Goal: Task Accomplishment & Management: Manage account settings

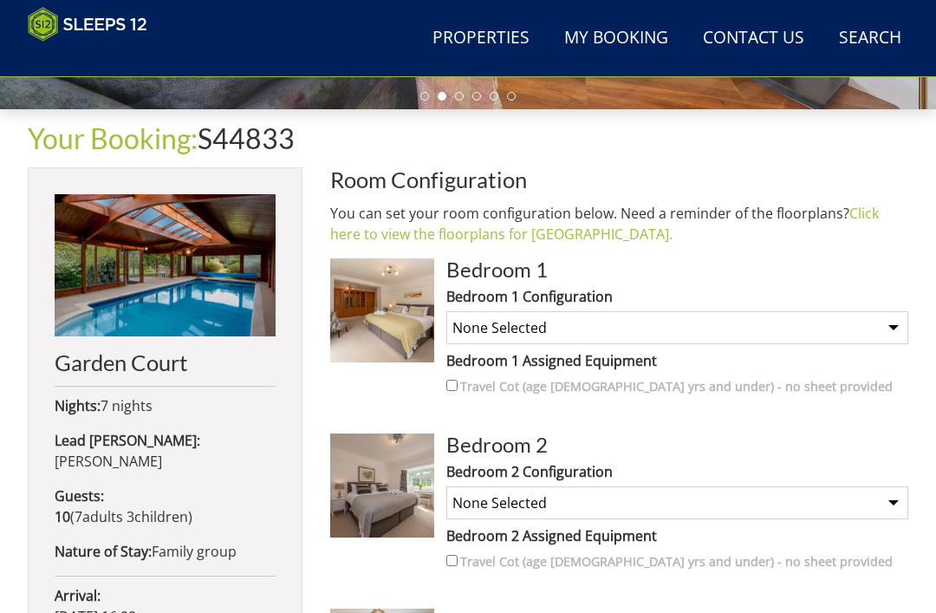
scroll to position [530, 0]
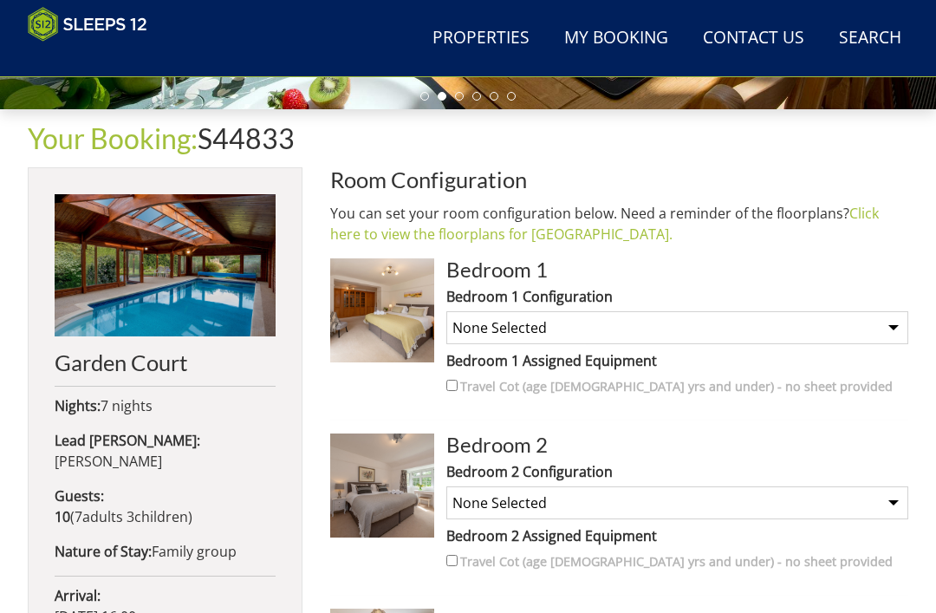
click at [892, 327] on select "None Selected Super King Room Twin Room" at bounding box center [677, 327] width 462 height 33
select select "1664"
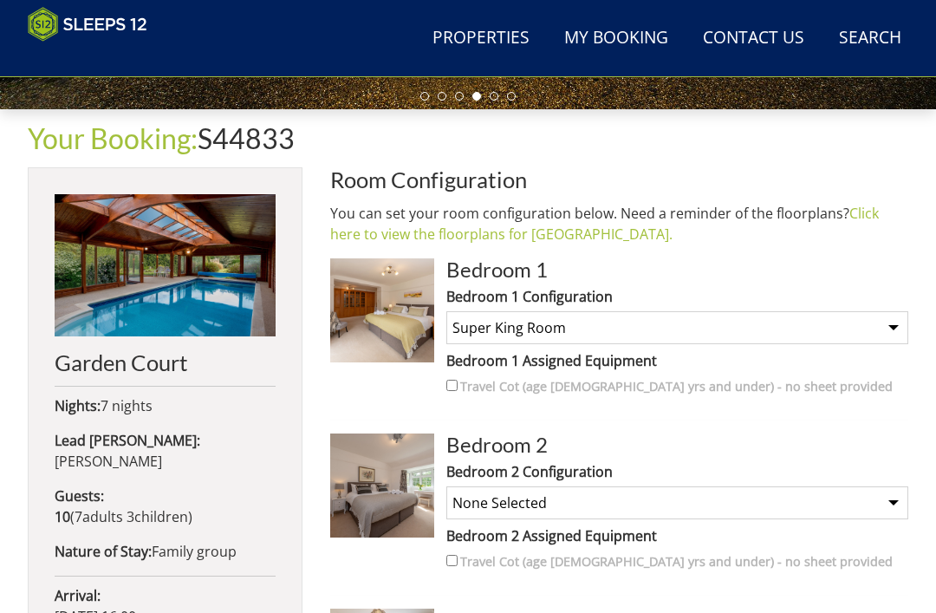
click at [390, 500] on img at bounding box center [382, 485] width 104 height 104
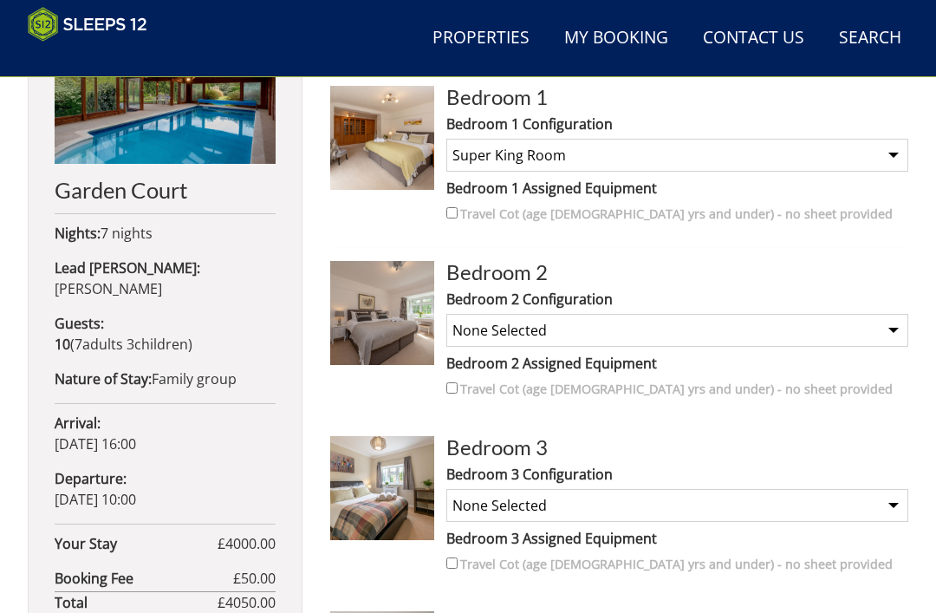
scroll to position [703, 0]
click at [897, 499] on select "None Selected Double Room" at bounding box center [677, 505] width 462 height 33
select select "1676"
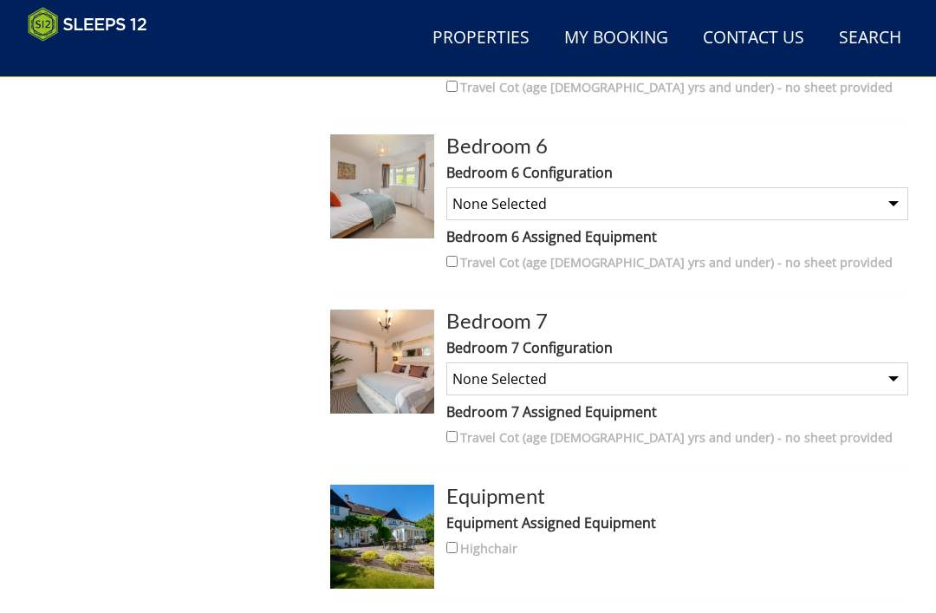
scroll to position [1479, 0]
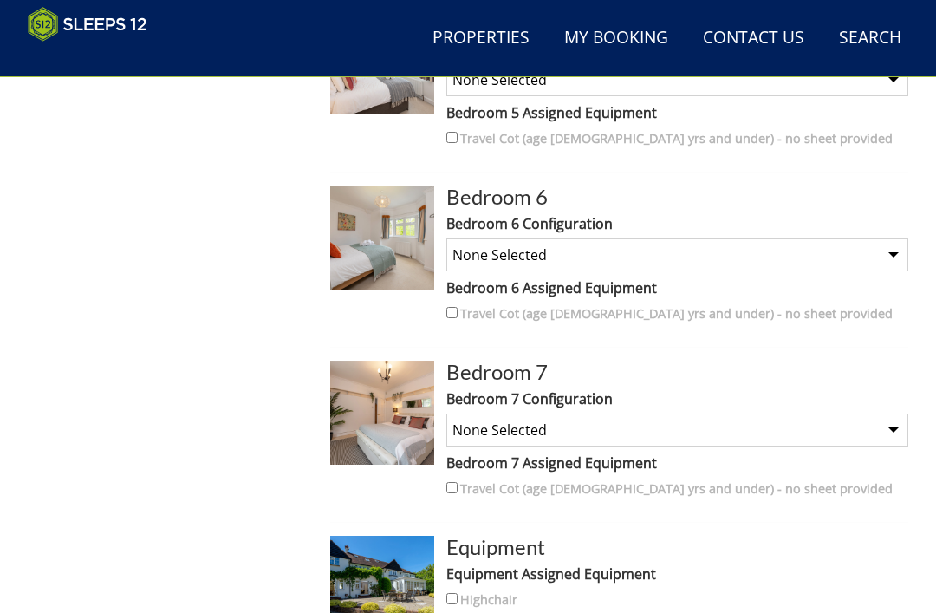
click at [888, 426] on select "None Selected King Size Room" at bounding box center [677, 429] width 462 height 33
select select "1674"
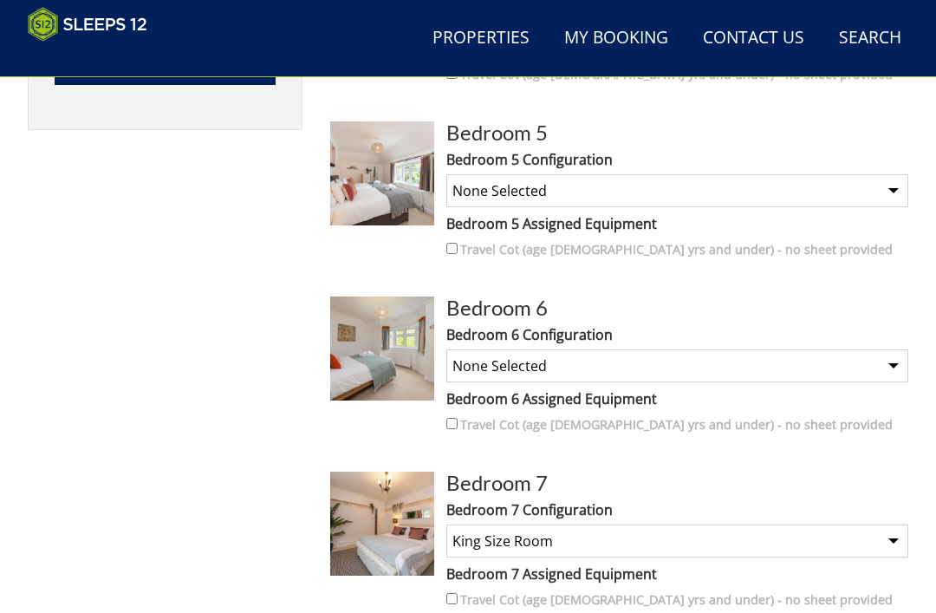
scroll to position [1368, 0]
click at [897, 368] on select "None Selected Double Room" at bounding box center [677, 365] width 462 height 33
select select "1677"
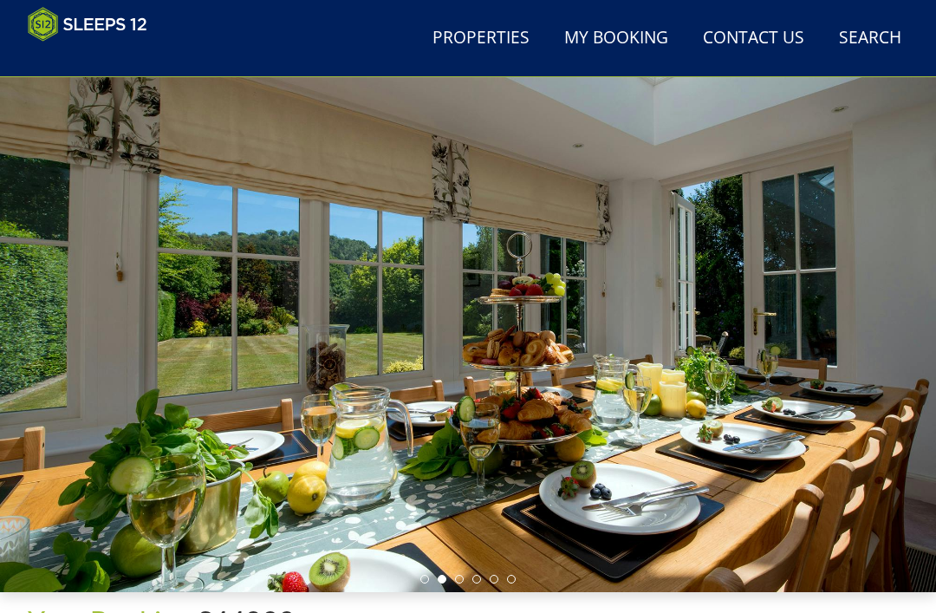
scroll to position [0, 0]
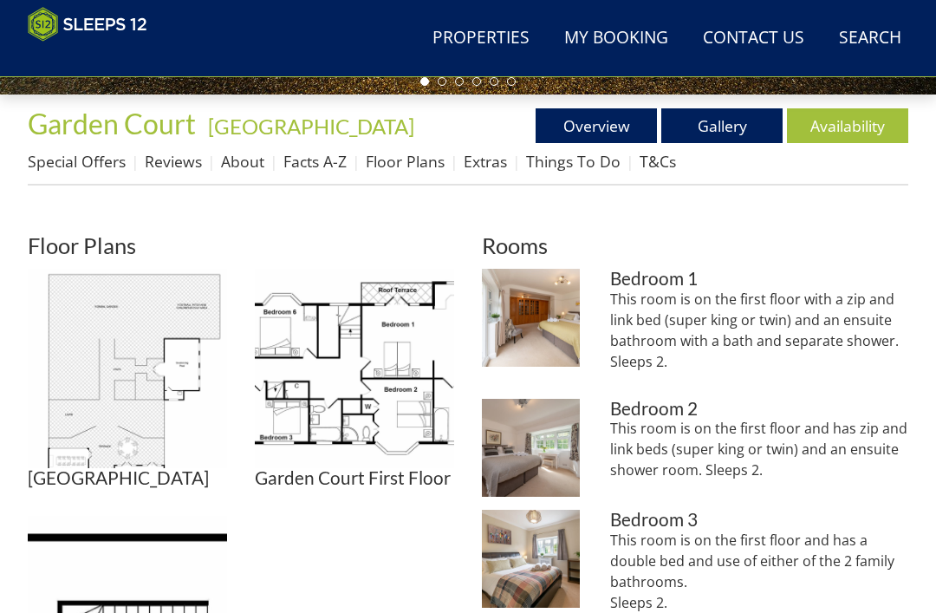
scroll to position [546, 0]
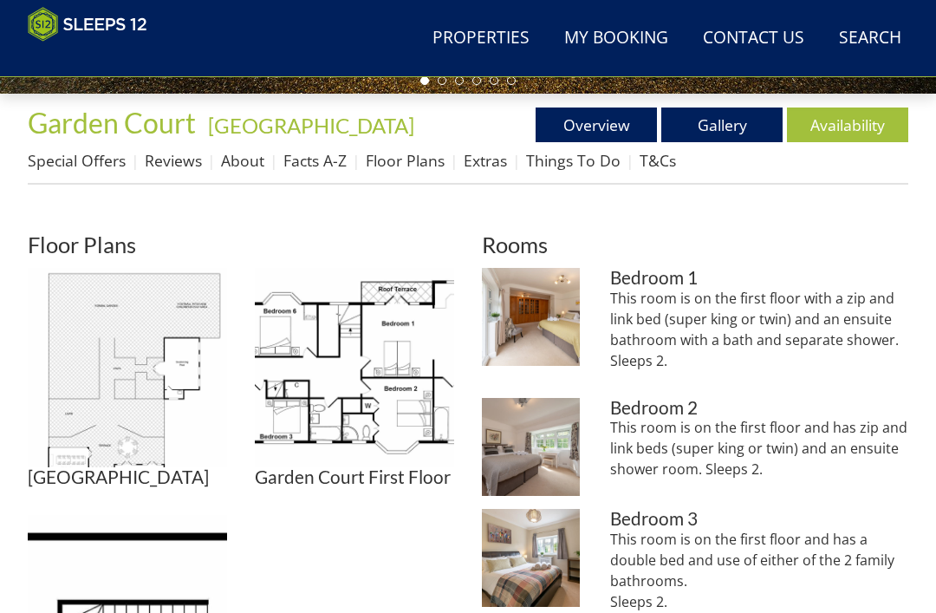
click at [101, 268] on img at bounding box center [127, 367] width 199 height 199
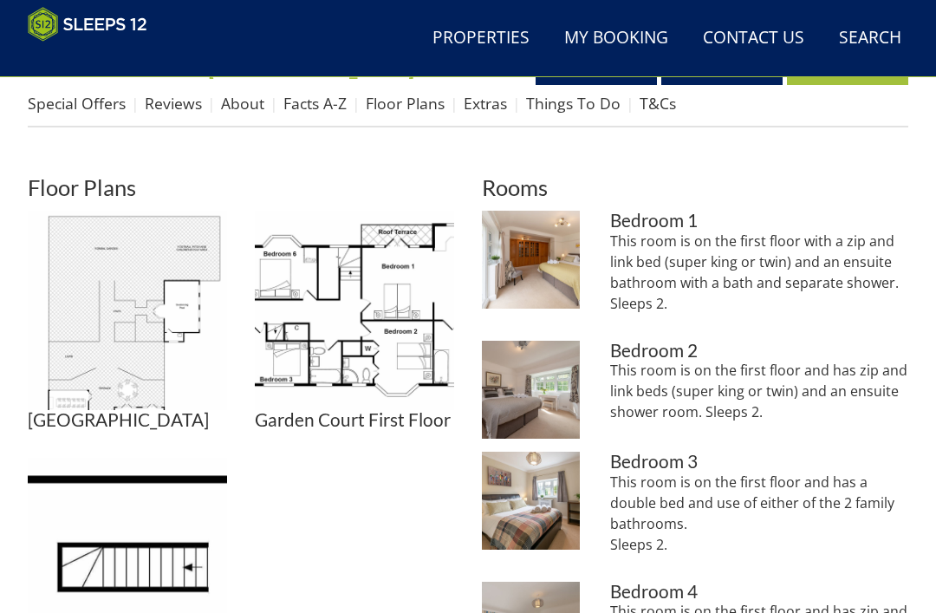
scroll to position [605, 0]
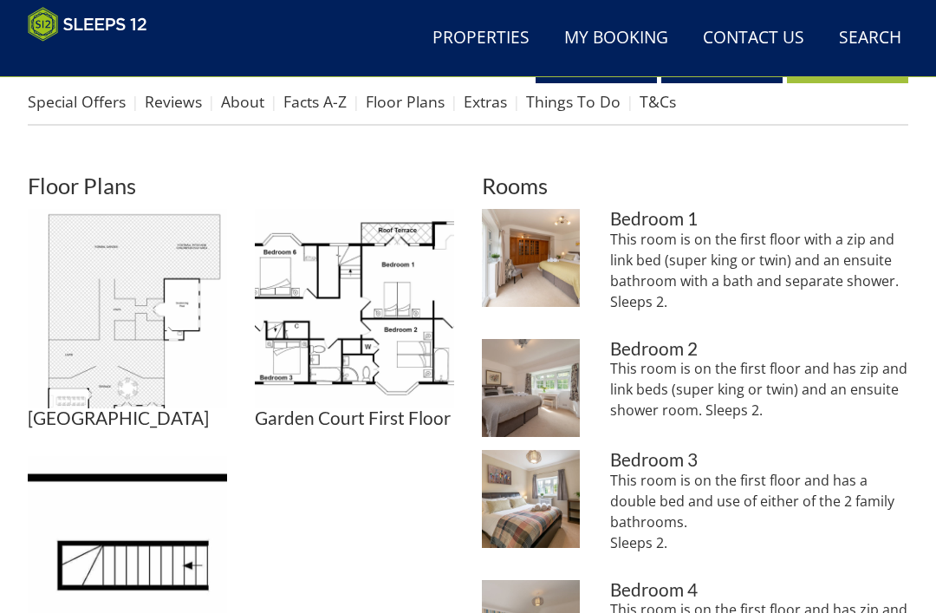
click at [154, 319] on img at bounding box center [127, 308] width 199 height 199
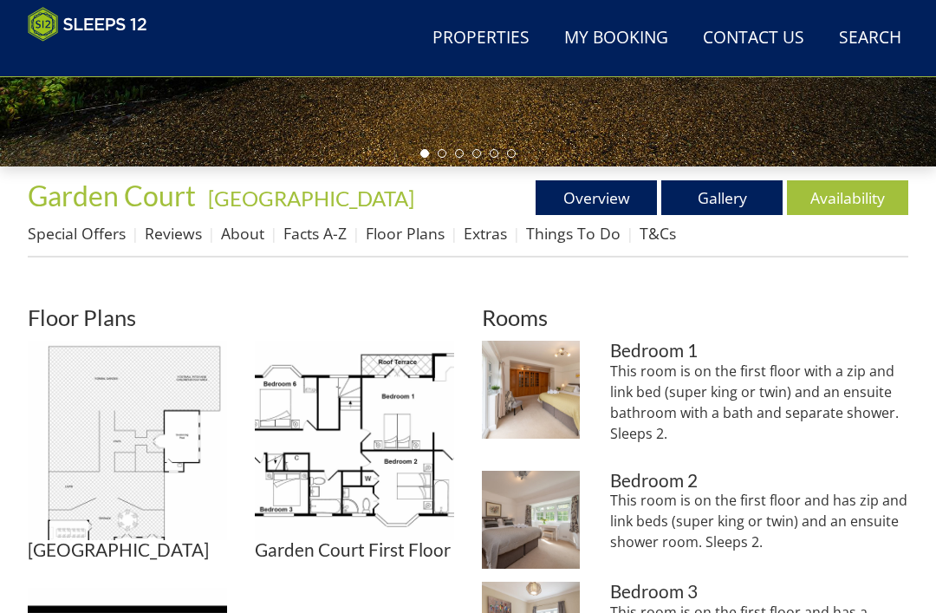
scroll to position [515, 0]
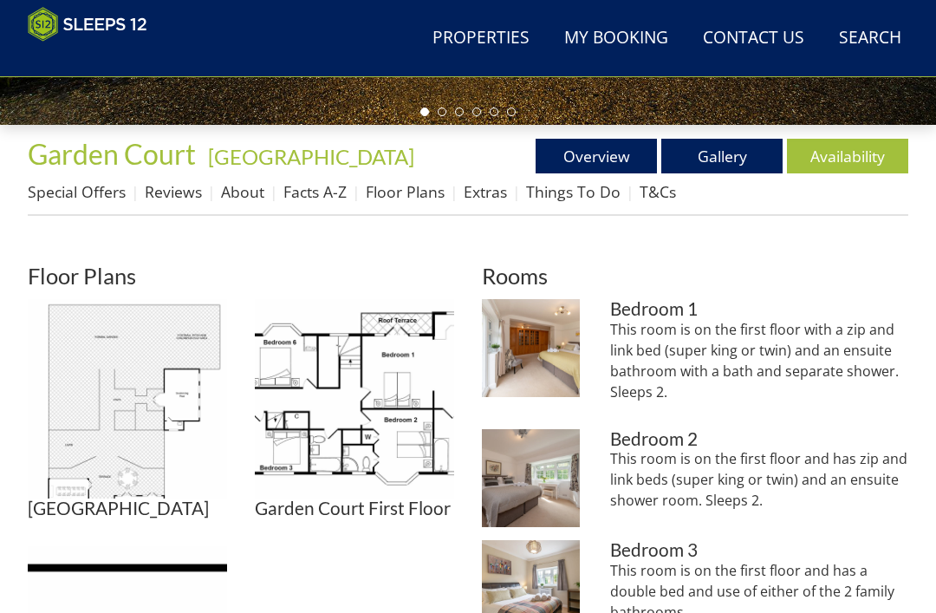
click at [398, 424] on img at bounding box center [354, 398] width 199 height 199
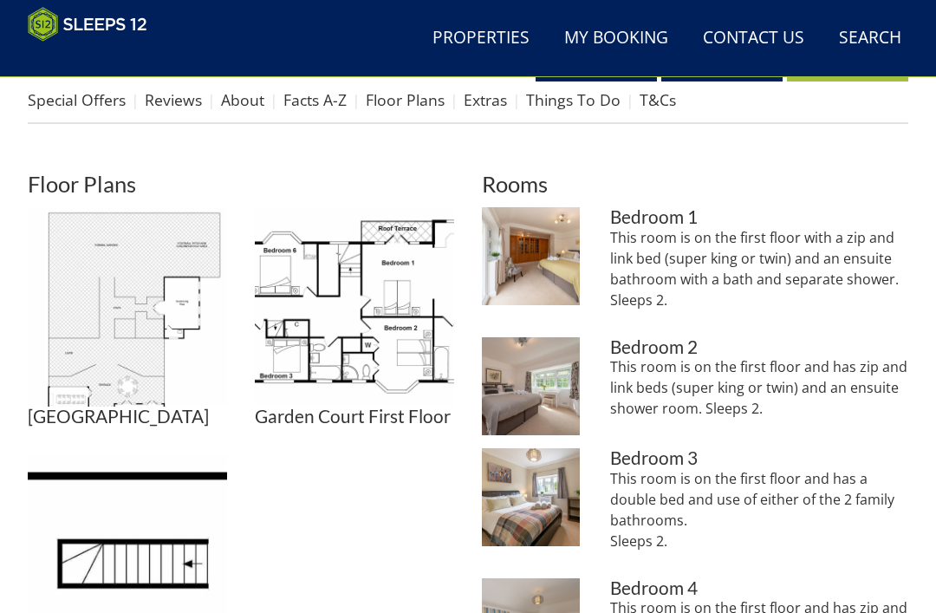
scroll to position [607, 0]
click at [147, 325] on img at bounding box center [127, 306] width 199 height 199
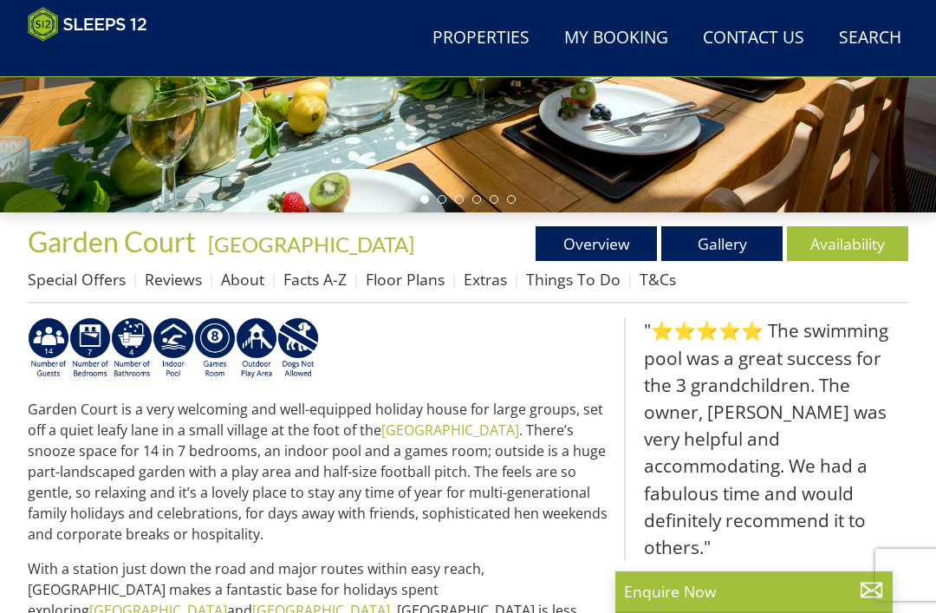
scroll to position [437, 0]
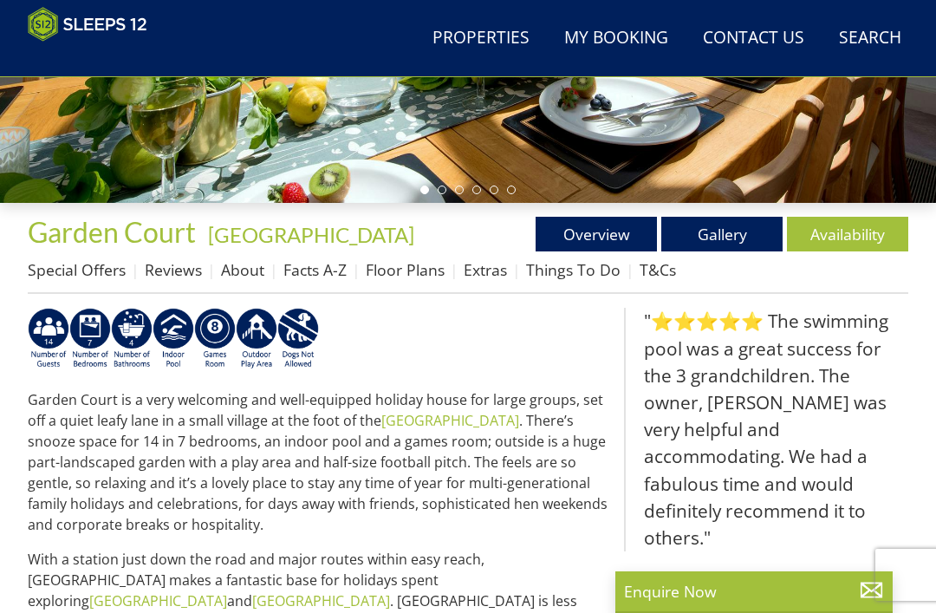
click at [731, 237] on link "Gallery" at bounding box center [721, 234] width 121 height 35
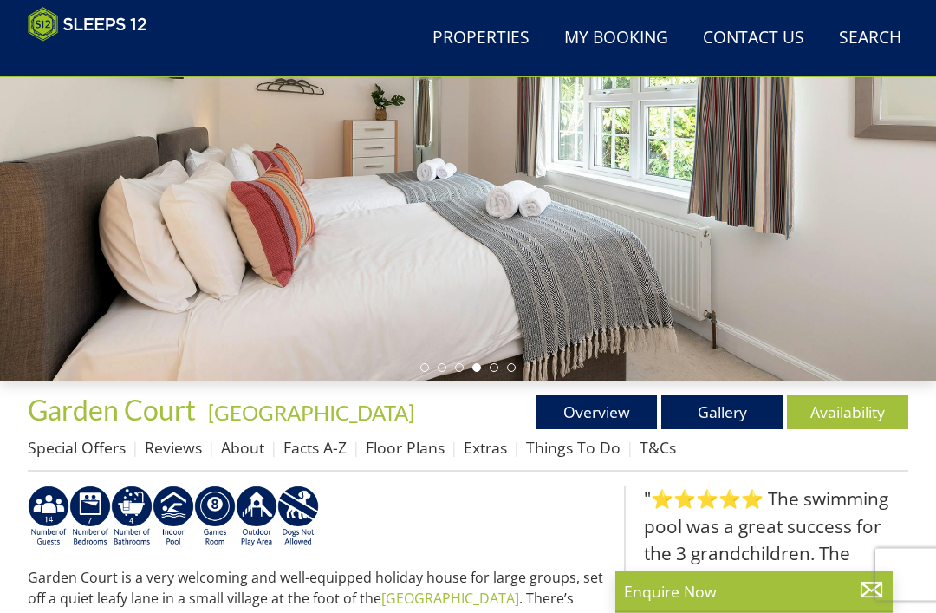
scroll to position [259, 0]
click at [741, 413] on link "Gallery" at bounding box center [721, 411] width 121 height 35
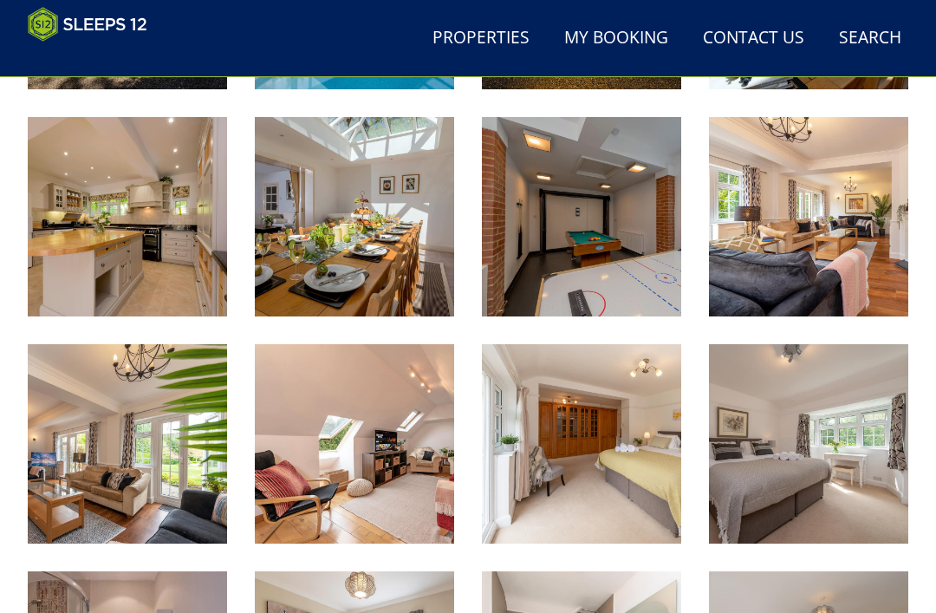
scroll to position [904, 0]
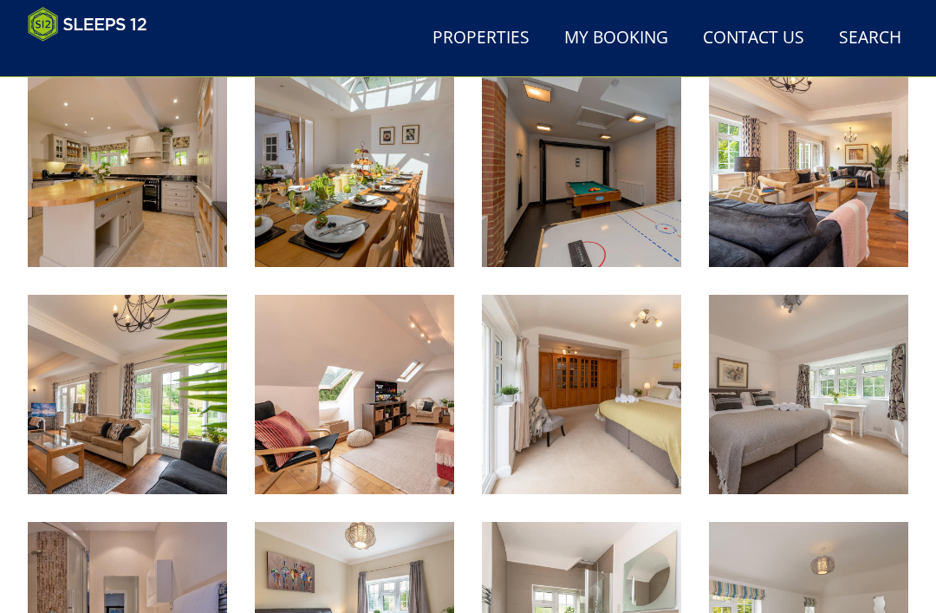
click at [607, 433] on img at bounding box center [581, 394] width 199 height 199
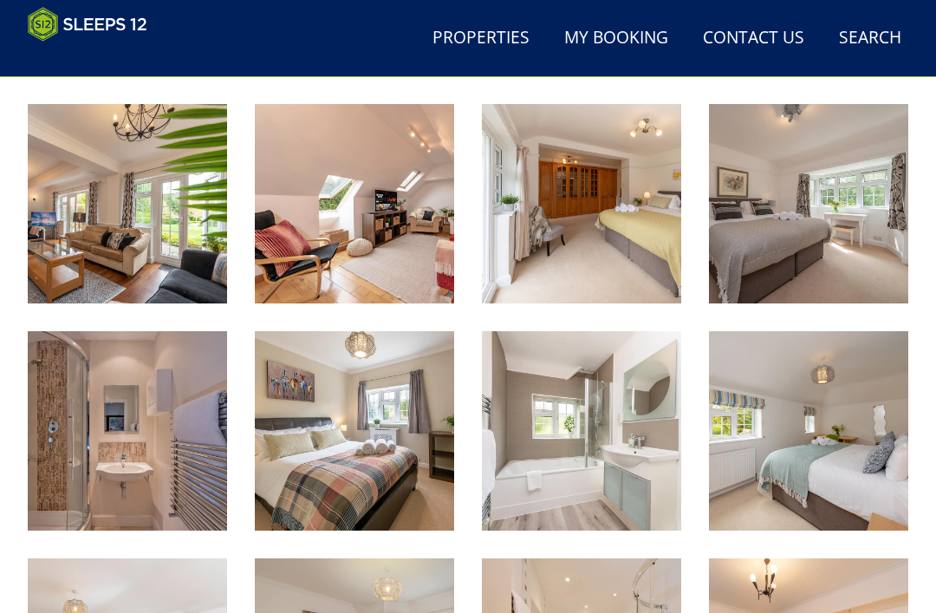
scroll to position [1094, 0]
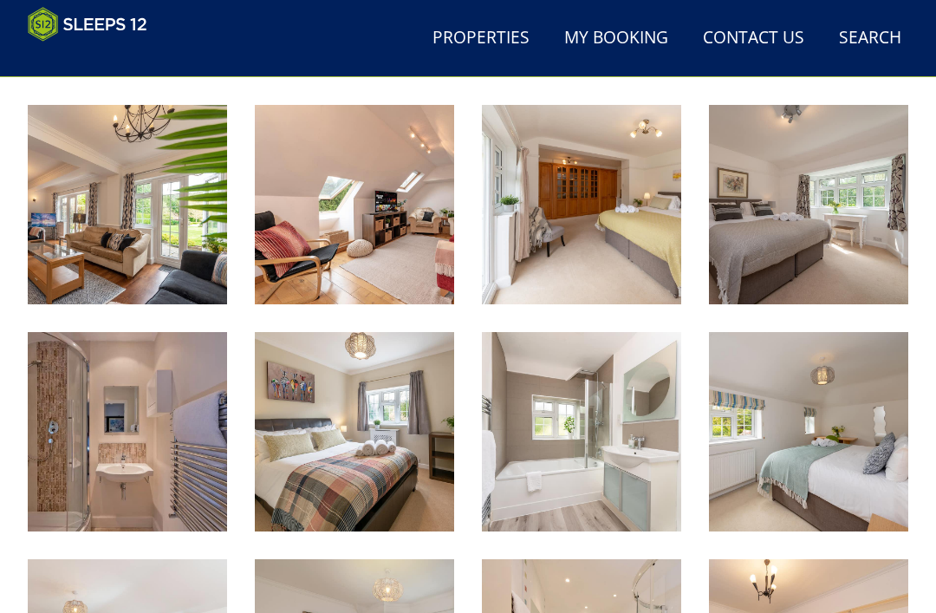
click at [379, 252] on img at bounding box center [354, 204] width 199 height 199
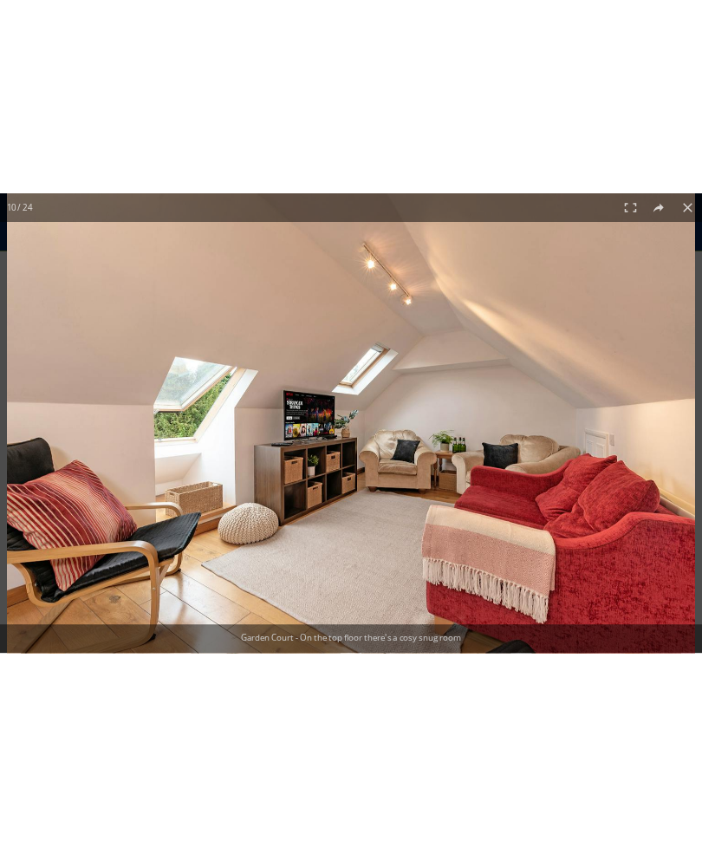
scroll to position [977, 0]
